Goal: Check status: Check status

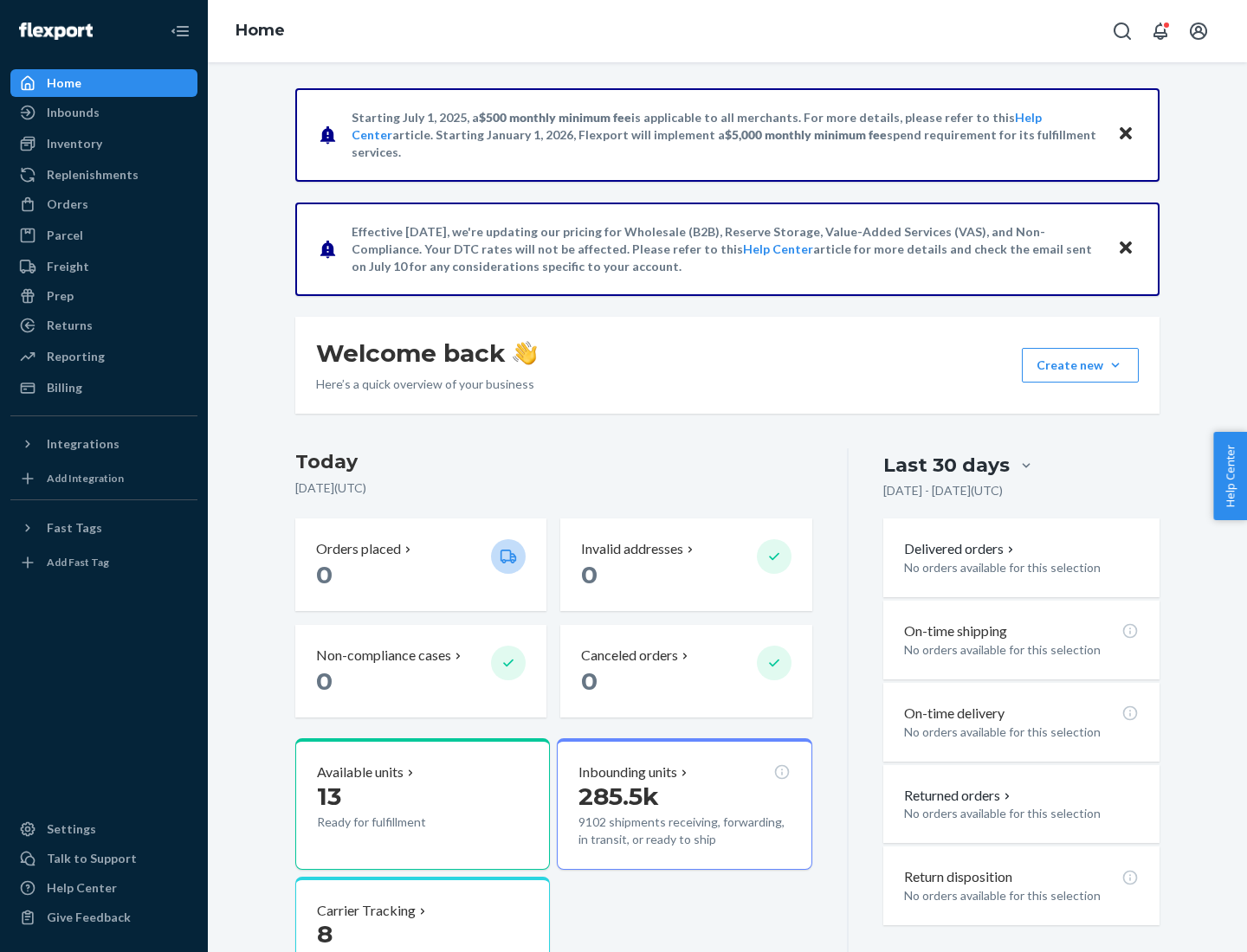
click at [1115, 365] on button "Create new Create new inbound Create new order Create new product" at bounding box center [1079, 365] width 116 height 35
click at [72, 113] on div "Inbounds" at bounding box center [73, 112] width 53 height 17
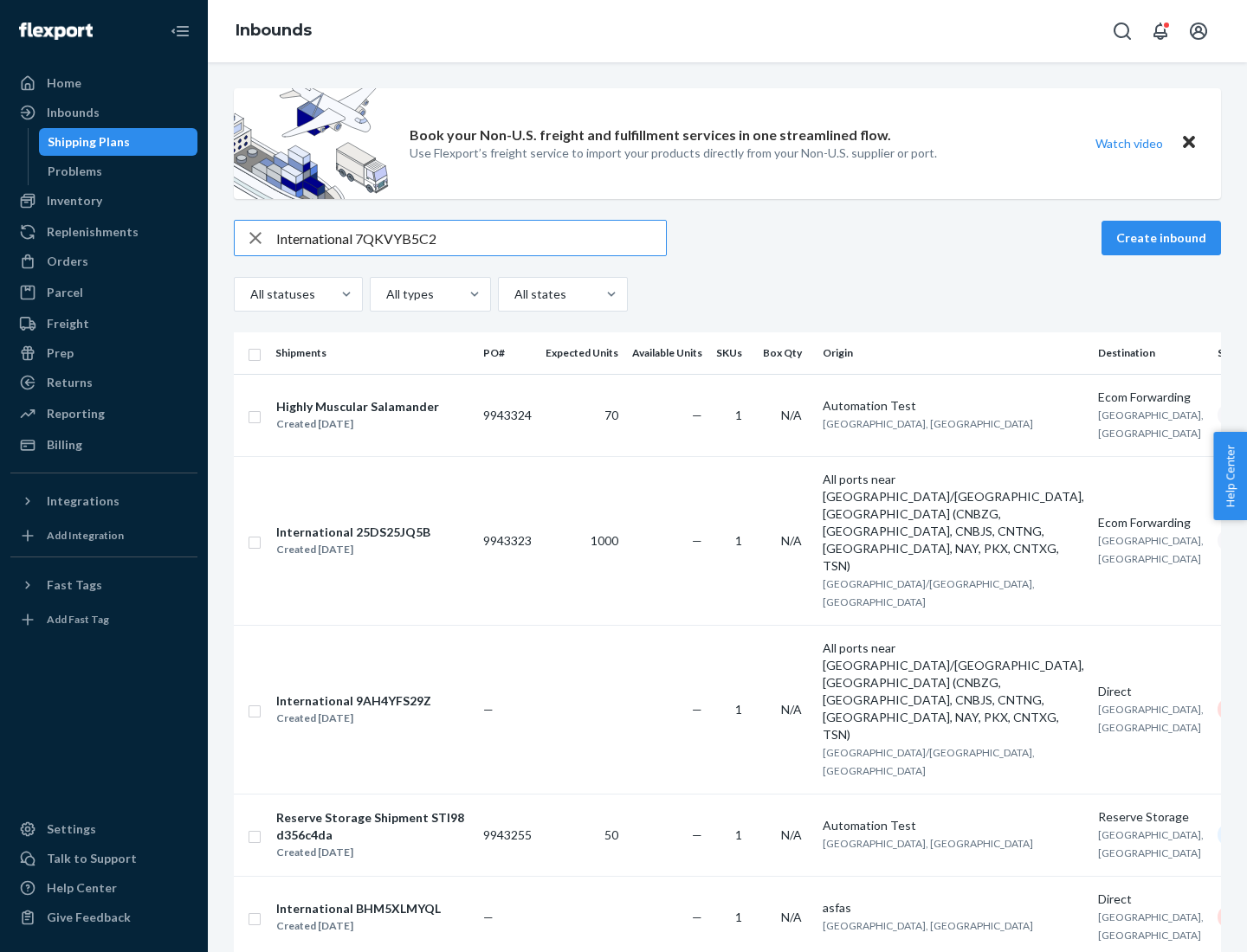
type input "International 7QKVYB5C29"
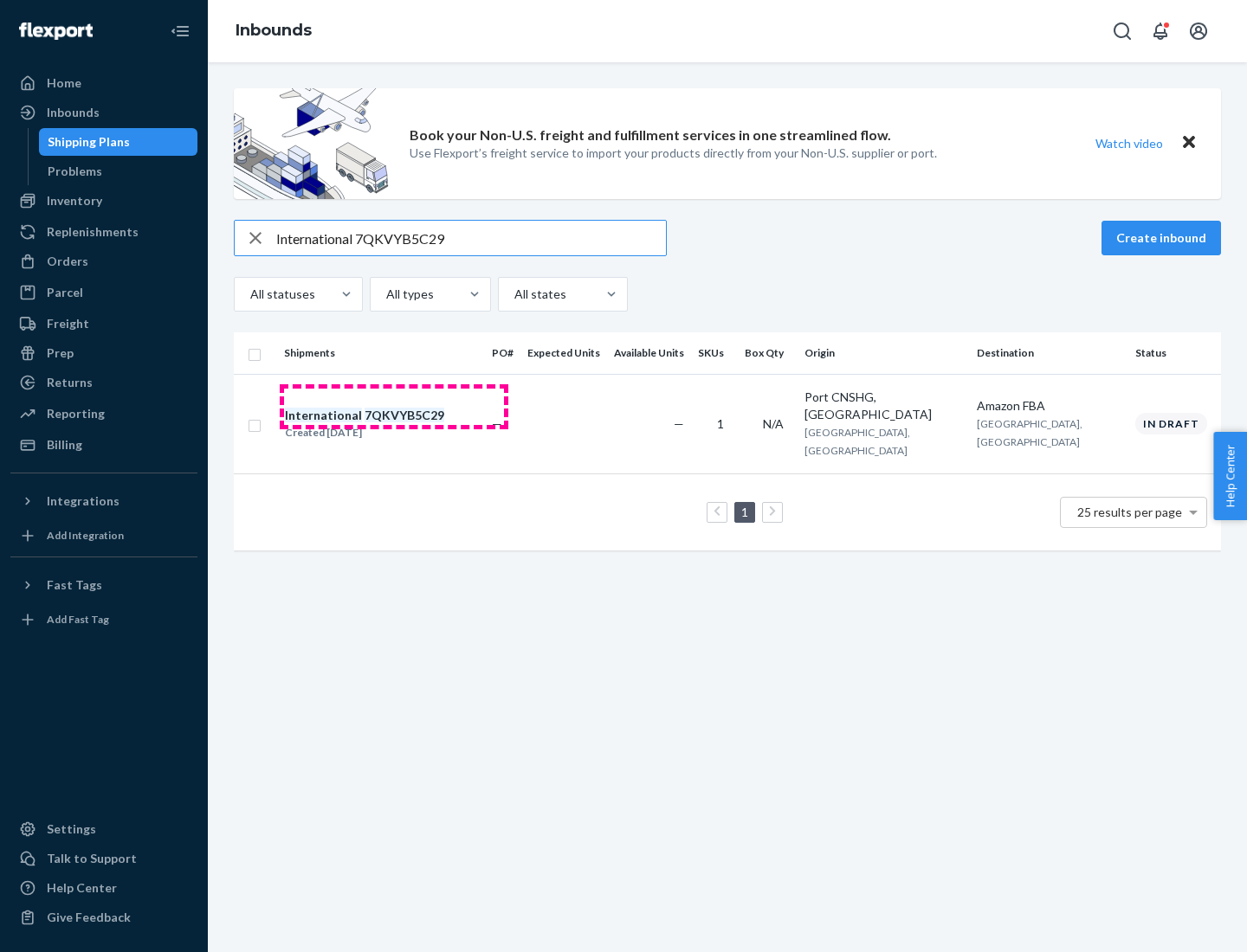
click at [394, 425] on div "Created [DATE]" at bounding box center [365, 433] width 159 height 17
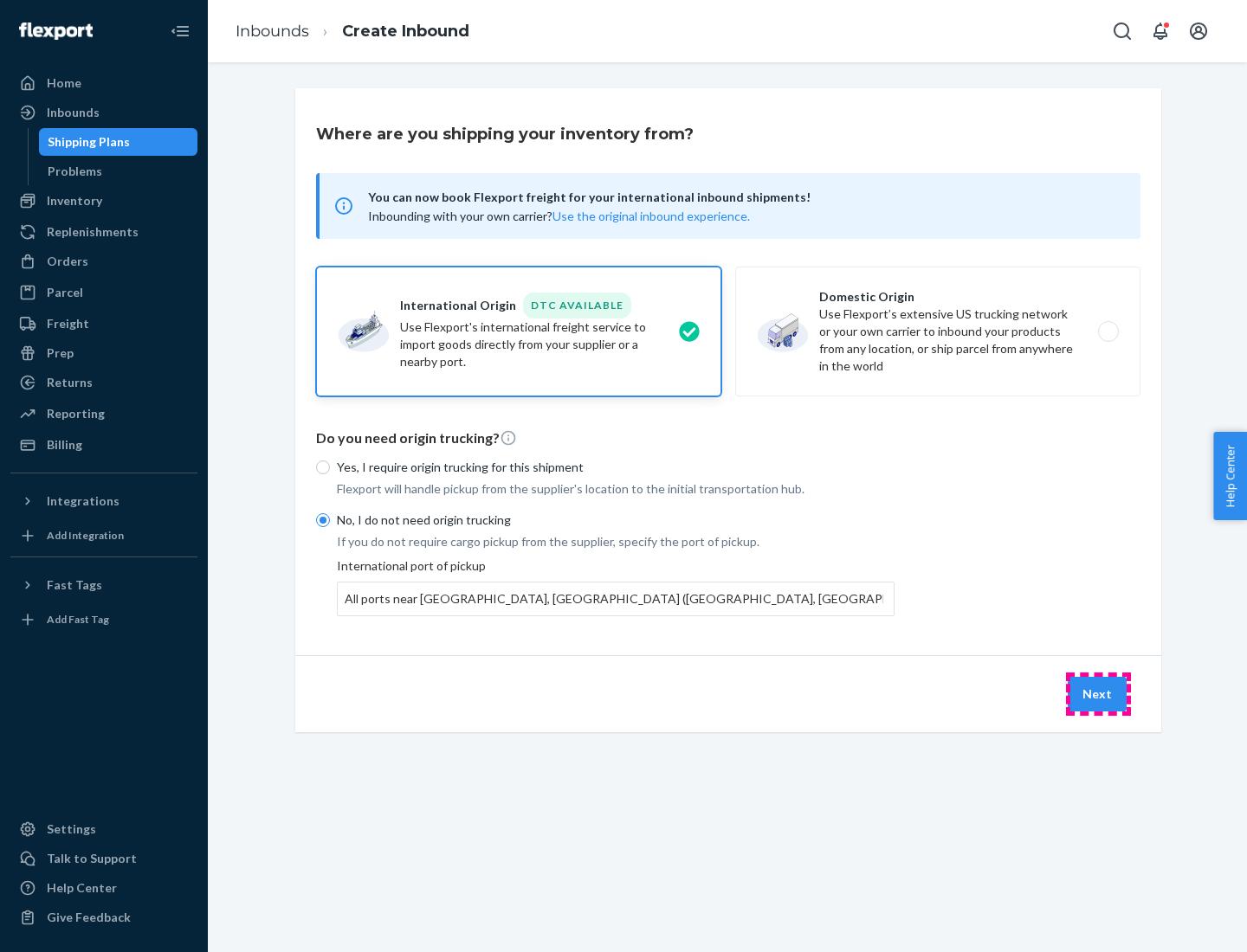
click at [1097, 693] on button "Next" at bounding box center [1097, 694] width 59 height 35
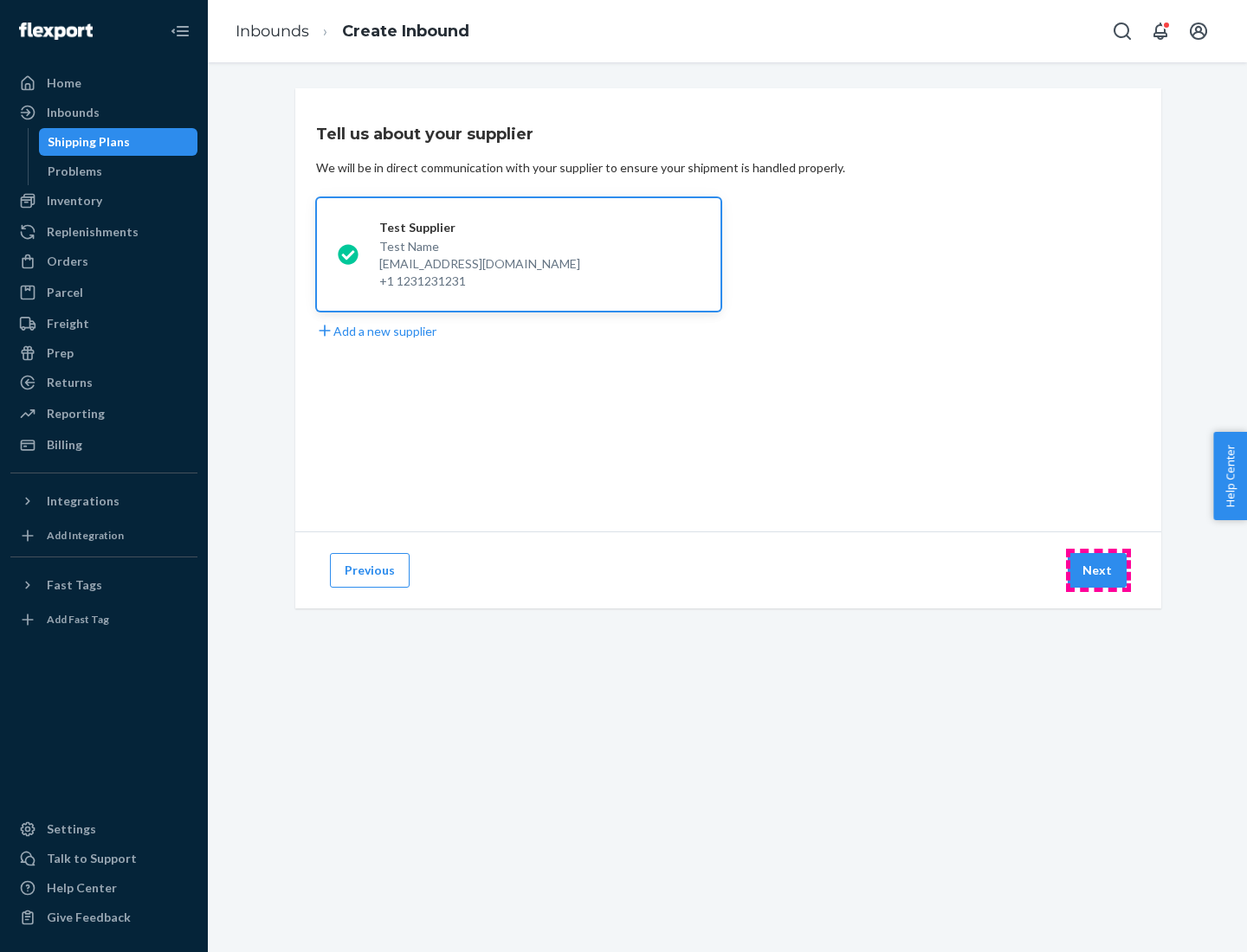
click at [1097, 570] on button "Next" at bounding box center [1097, 570] width 59 height 35
